Goal: Go to known website: Go to known website

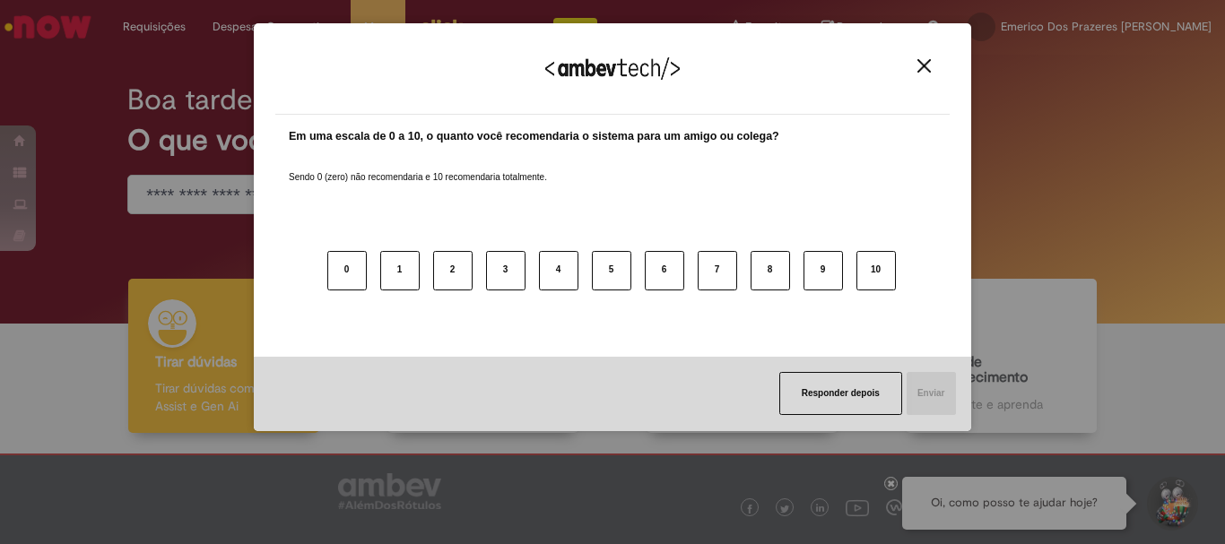
click at [928, 59] on img "Close" at bounding box center [923, 65] width 13 height 13
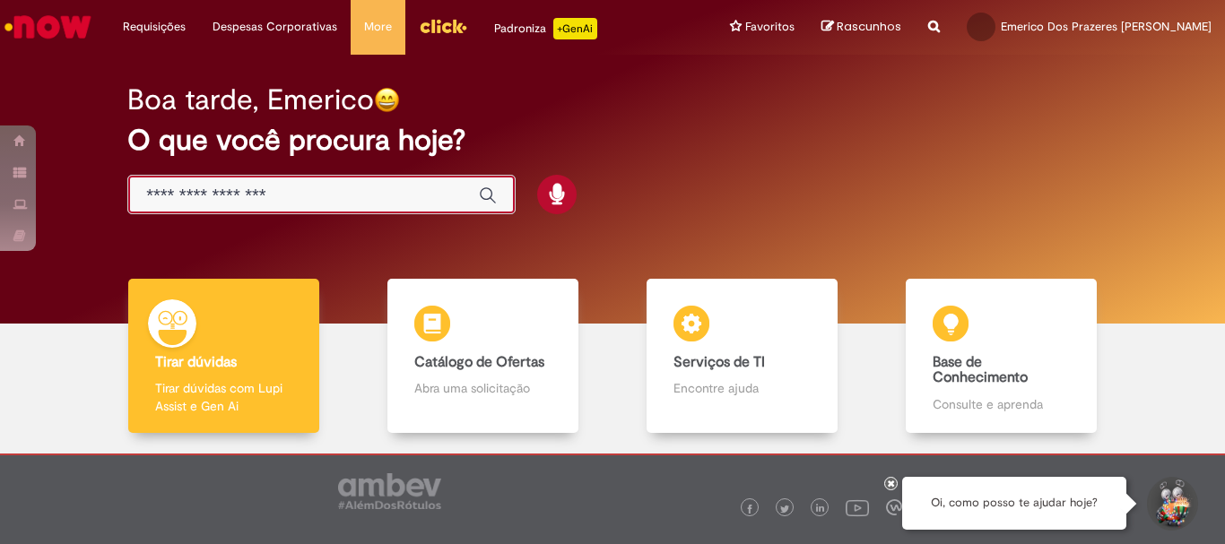
click at [272, 191] on input "Basta digitar aqui" at bounding box center [303, 196] width 315 height 21
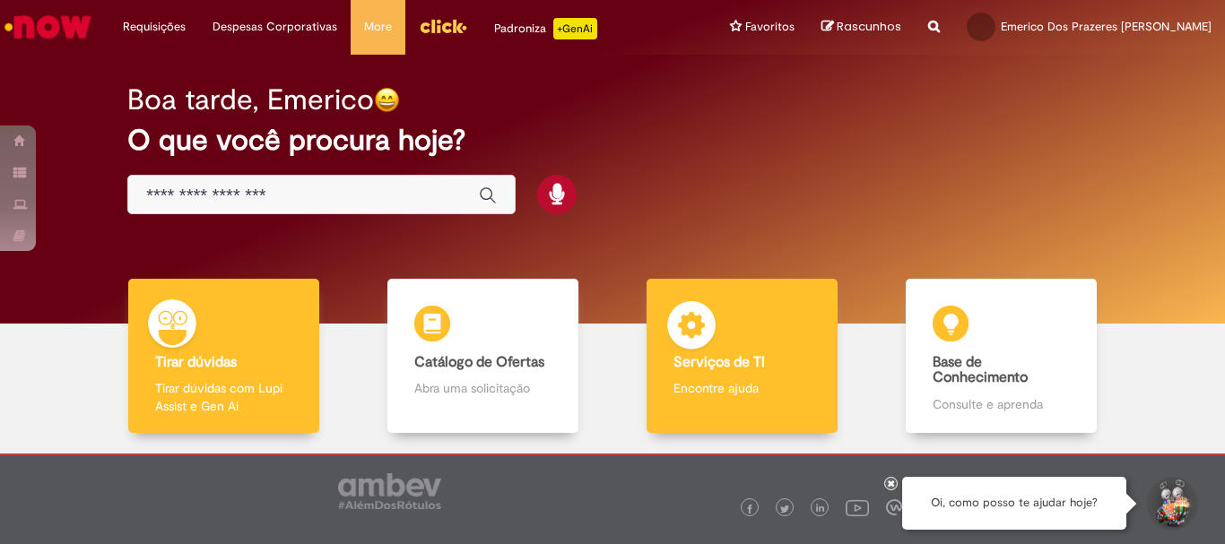
click at [697, 369] on b "Serviços de TI" at bounding box center [718, 362] width 91 height 18
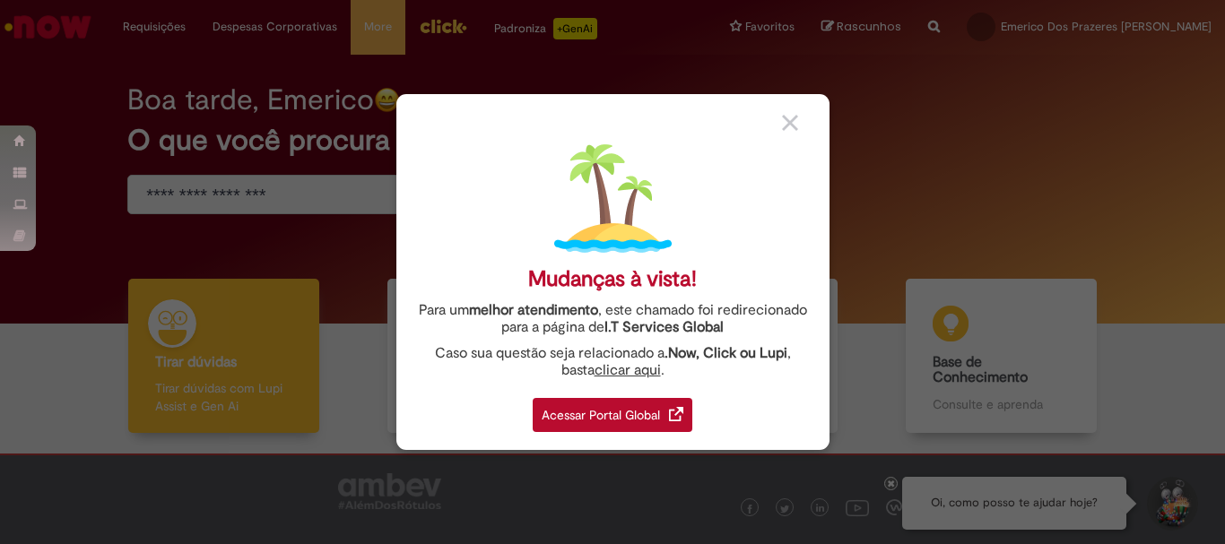
click at [642, 418] on div "Acessar Portal Global" at bounding box center [612, 415] width 160 height 34
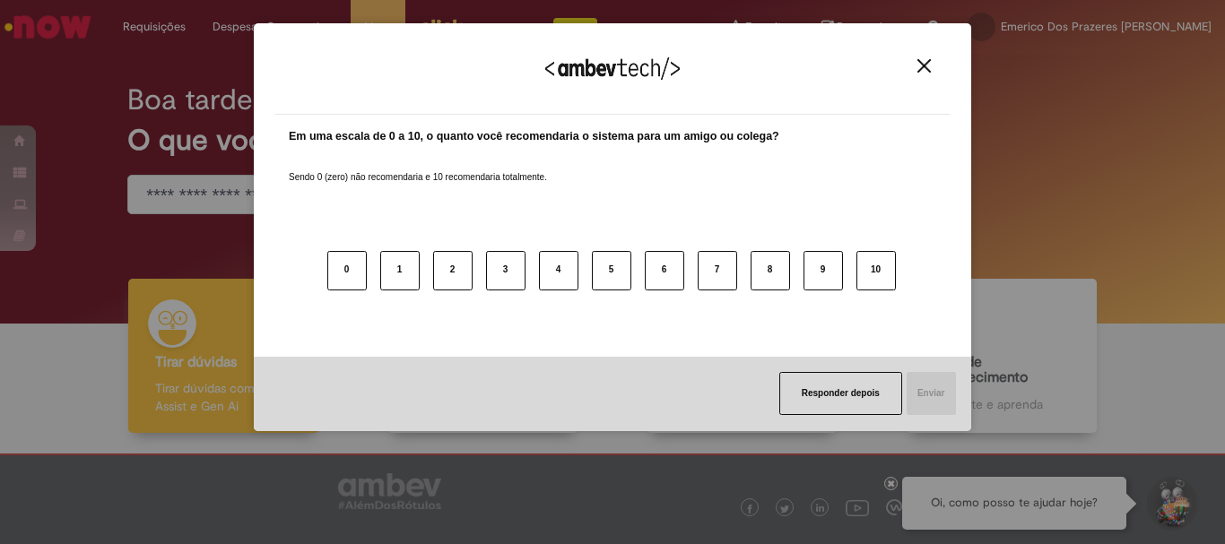
click at [924, 72] on img "Close" at bounding box center [923, 65] width 13 height 13
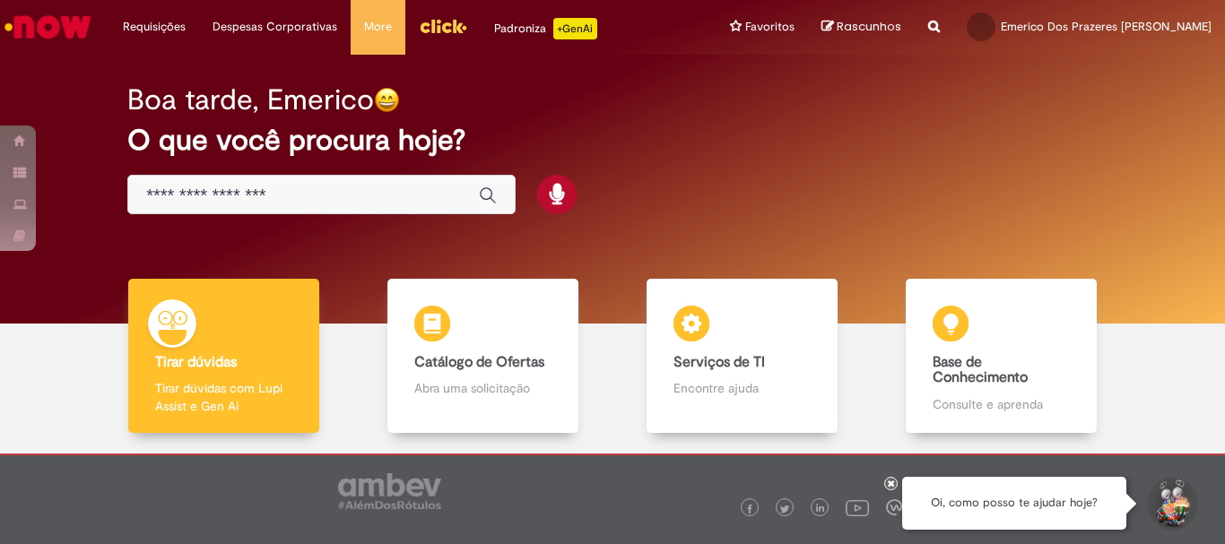
click at [214, 190] on input "Basta digitar aqui" at bounding box center [303, 196] width 315 height 21
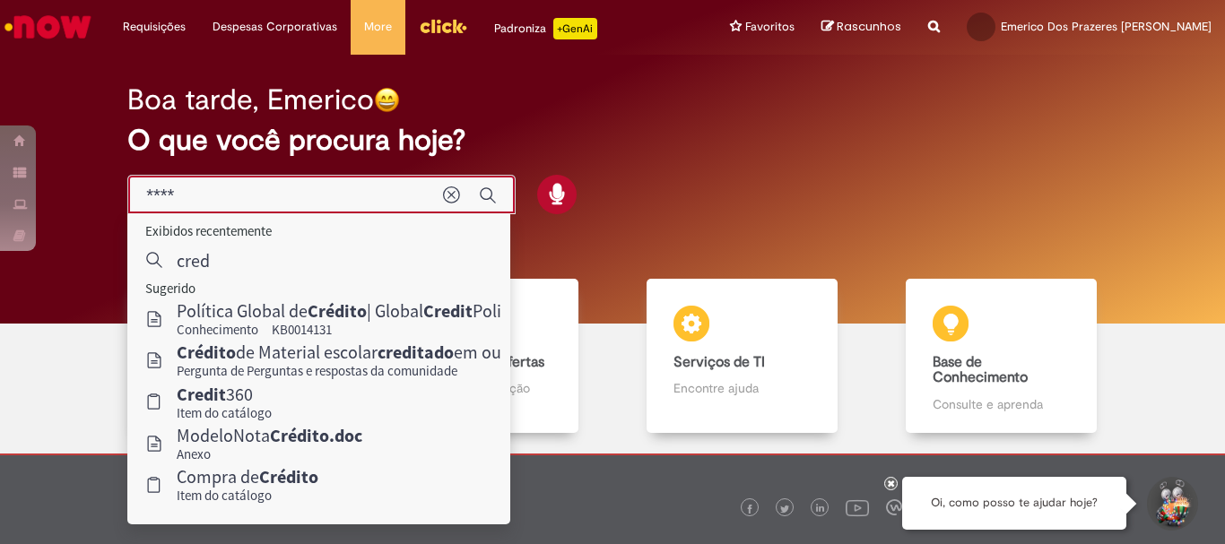
type input "*****"
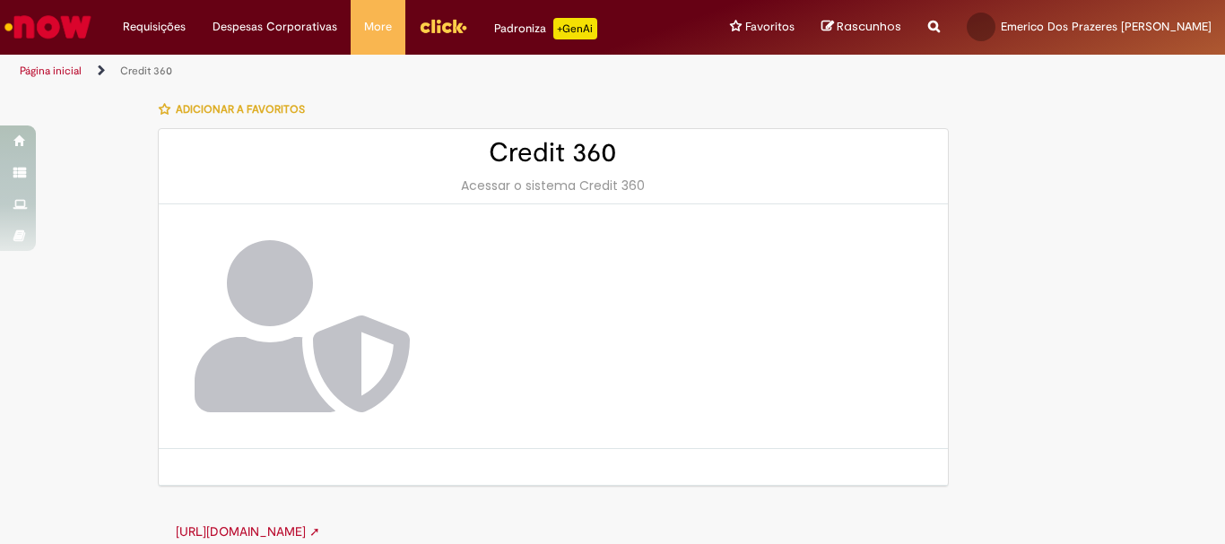
scroll to position [16, 0]
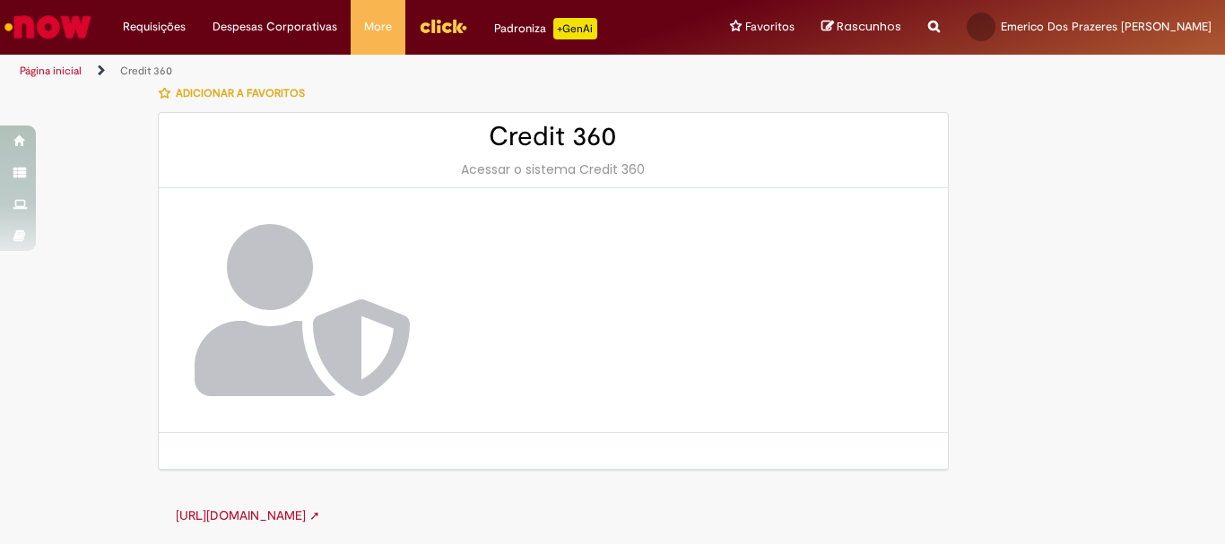
click at [219, 92] on span "Adicionar a Favoritos" at bounding box center [240, 93] width 129 height 14
click at [538, 147] on h2 "Credit 360" at bounding box center [553, 137] width 753 height 30
click at [218, 86] on ul "Página inicial Credit 360" at bounding box center [408, 71] width 790 height 33
click at [536, 144] on h2 "Credit 360" at bounding box center [553, 137] width 753 height 30
click at [559, 122] on h2 "Credit 360" at bounding box center [553, 137] width 753 height 30
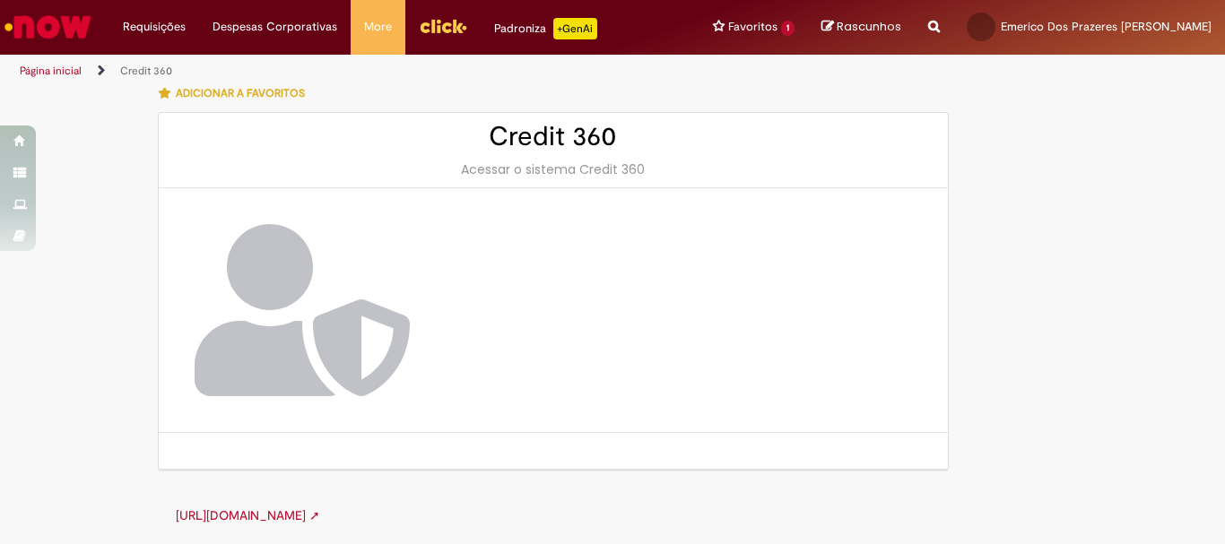
click at [520, 132] on h2 "Credit 360" at bounding box center [553, 137] width 753 height 30
drag, startPoint x: 590, startPoint y: 137, endPoint x: 224, endPoint y: 143, distance: 365.8
click at [559, 143] on h2 "Credit 360" at bounding box center [553, 137] width 753 height 30
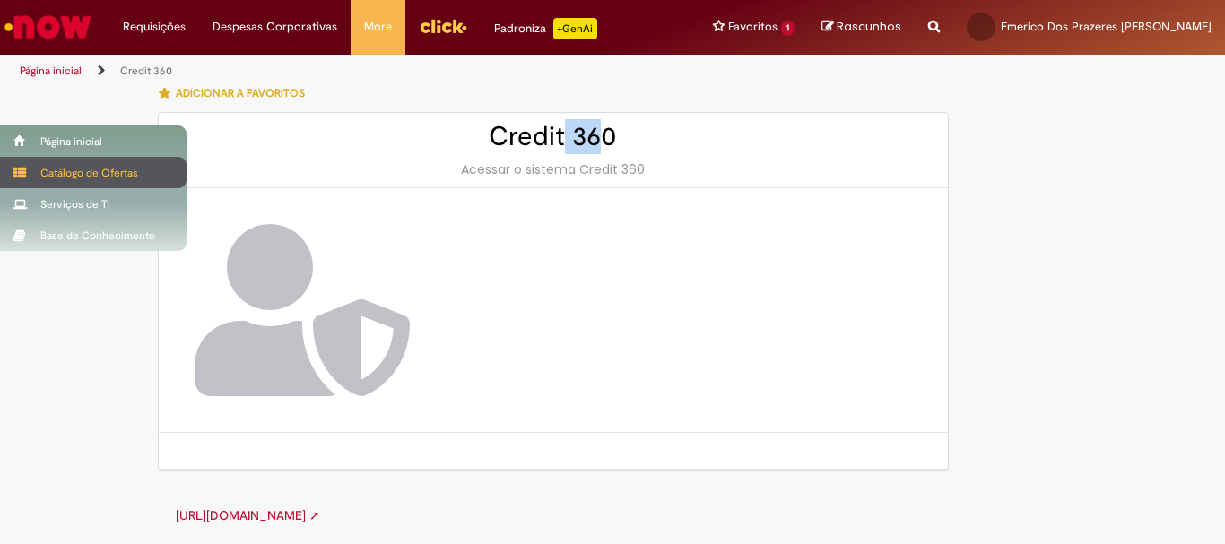
click at [85, 169] on div "Catálogo de Ofertas" at bounding box center [93, 172] width 186 height 31
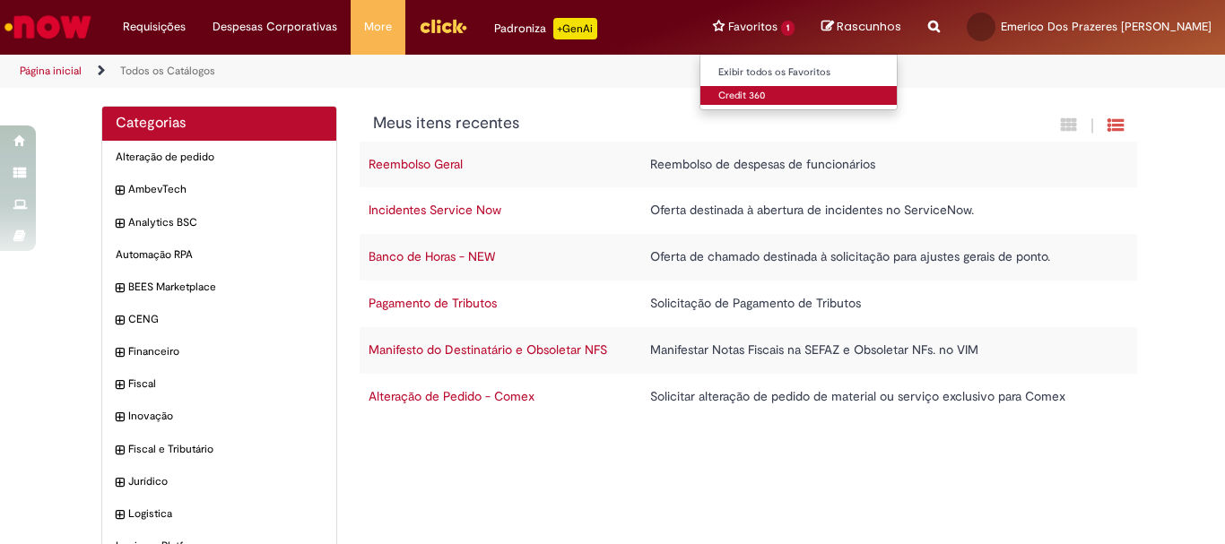
click at [824, 93] on link "Credit 360" at bounding box center [798, 96] width 197 height 20
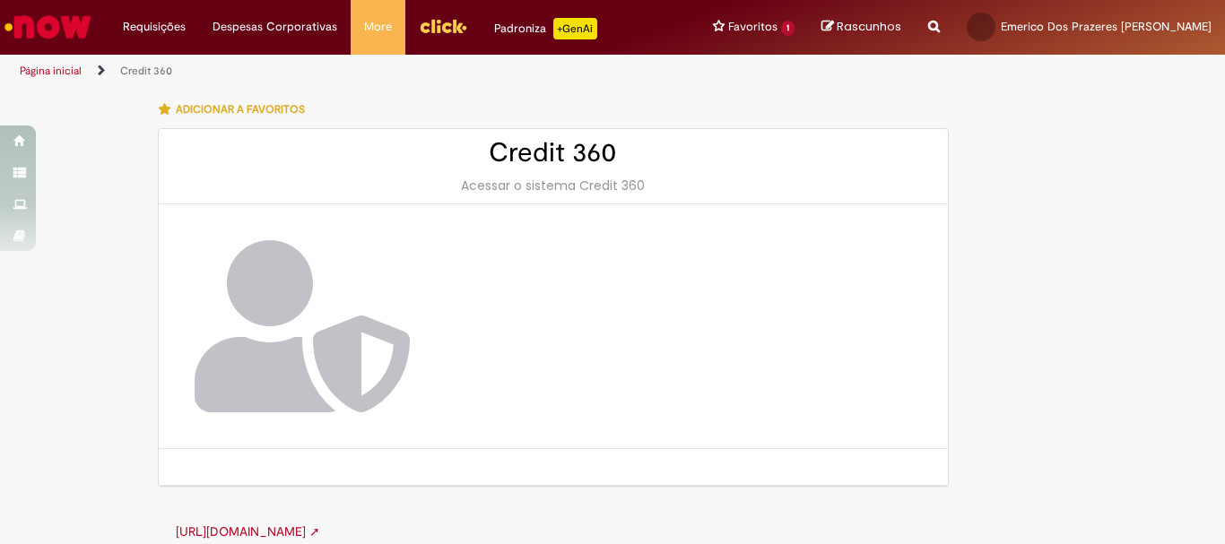
click at [572, 156] on h2 "Credit 360" at bounding box center [553, 153] width 753 height 30
drag, startPoint x: 572, startPoint y: 156, endPoint x: 543, endPoint y: 179, distance: 37.0
click at [564, 165] on h2 "Credit 360" at bounding box center [553, 153] width 753 height 30
click at [522, 184] on div "Acessar o sistema Credit 360" at bounding box center [553, 186] width 753 height 18
click at [523, 184] on div "Acessar o sistema Credit 360" at bounding box center [553, 186] width 753 height 18
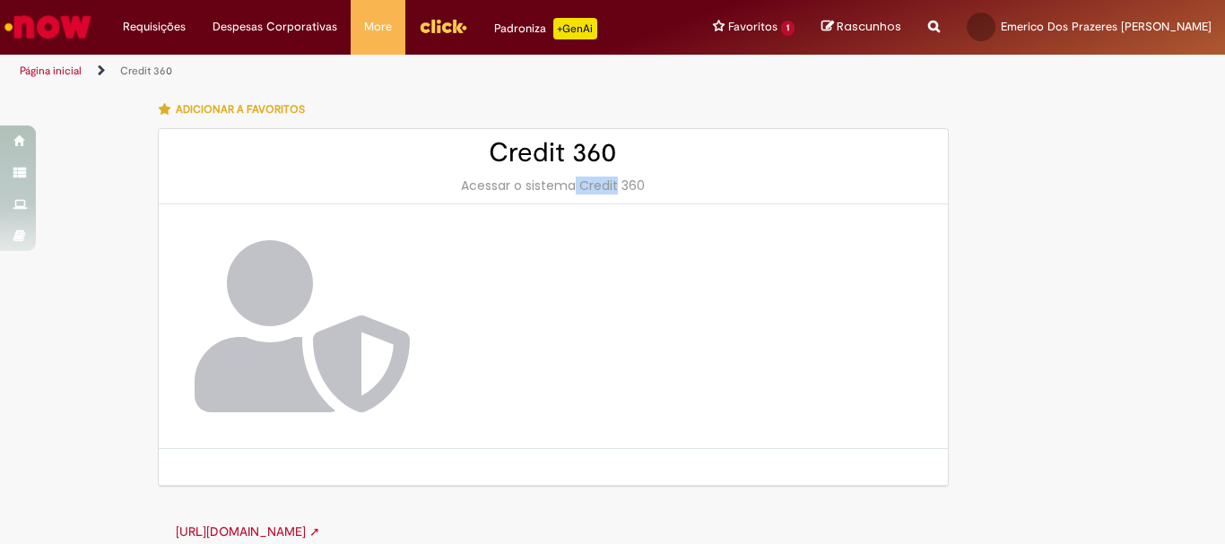
click at [247, 112] on span "Adicionar a Favoritos" at bounding box center [240, 109] width 129 height 14
click at [513, 143] on h2 "Credit 360" at bounding box center [553, 153] width 753 height 30
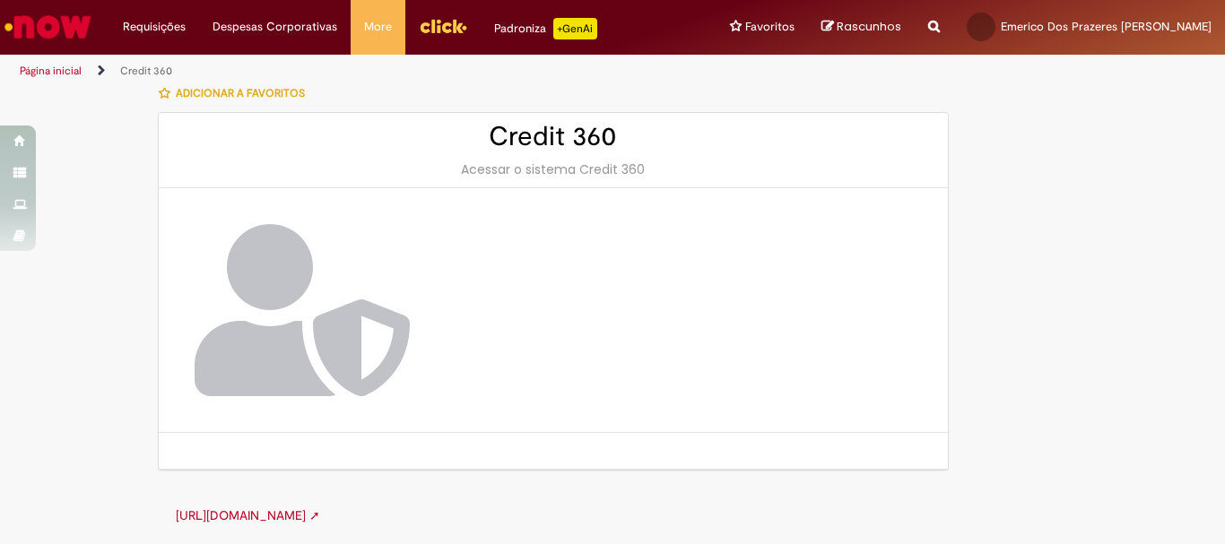
scroll to position [15, 0]
